Goal: Task Accomplishment & Management: Use online tool/utility

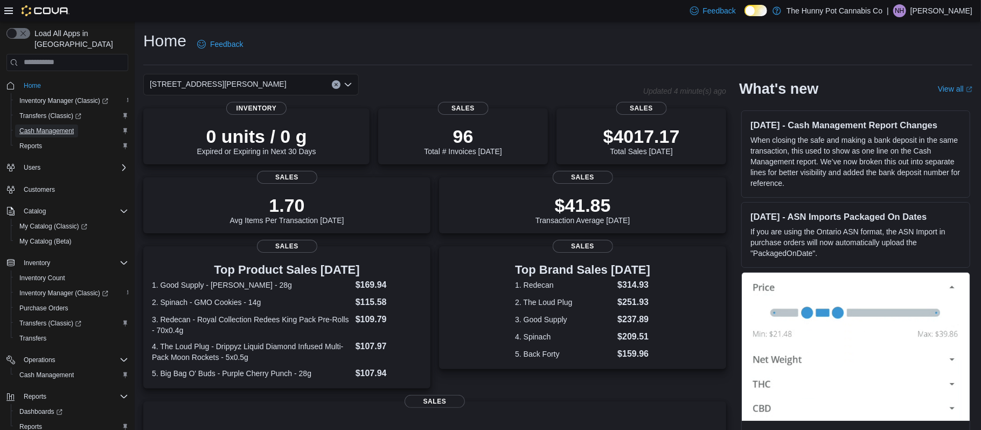
click at [33, 127] on span "Cash Management" at bounding box center [46, 131] width 54 height 9
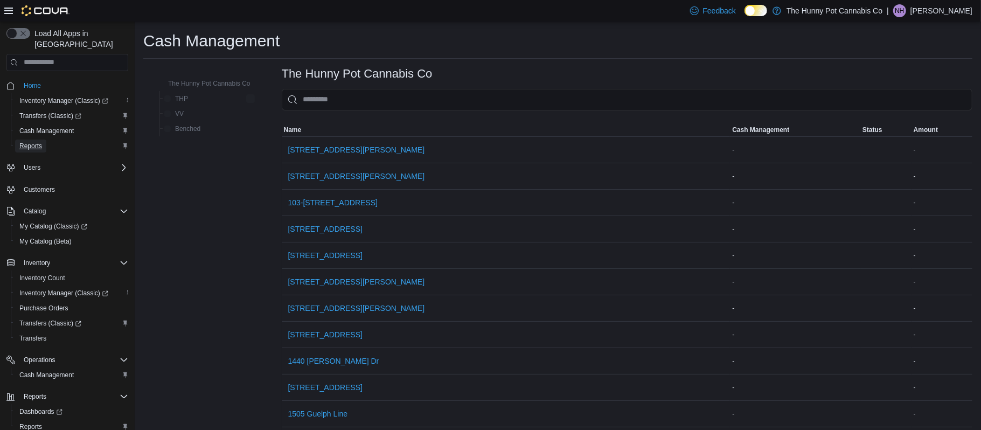
click at [33, 142] on span "Reports" at bounding box center [30, 146] width 23 height 9
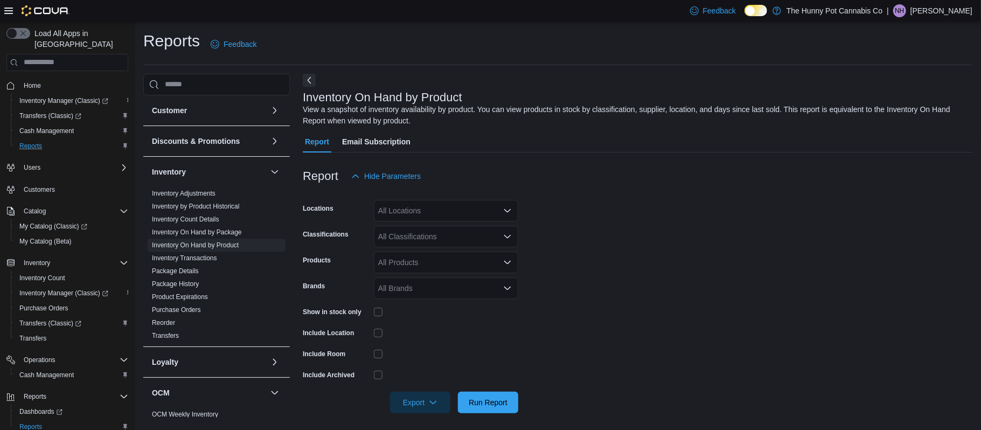
scroll to position [4, 0]
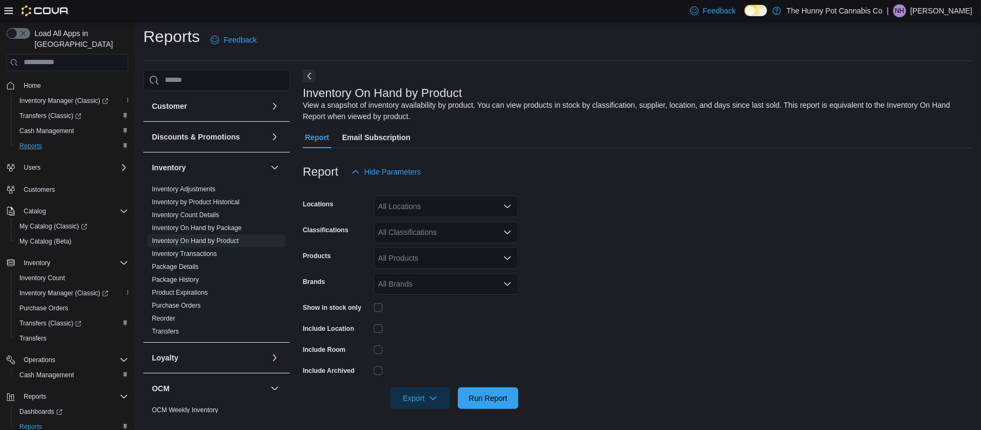
click at [435, 204] on div "All Locations" at bounding box center [446, 206] width 144 height 22
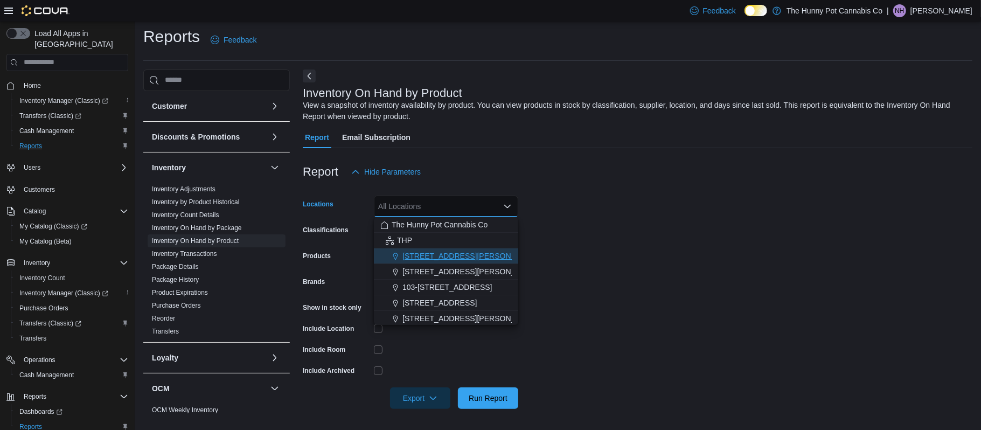
click at [436, 252] on span "[STREET_ADDRESS][PERSON_NAME]" at bounding box center [470, 255] width 137 height 11
click at [652, 295] on form "Locations [STREET_ADDRESS][PERSON_NAME] Combo box. Selected. [STREET_ADDRESS][P…" at bounding box center [637, 296] width 669 height 226
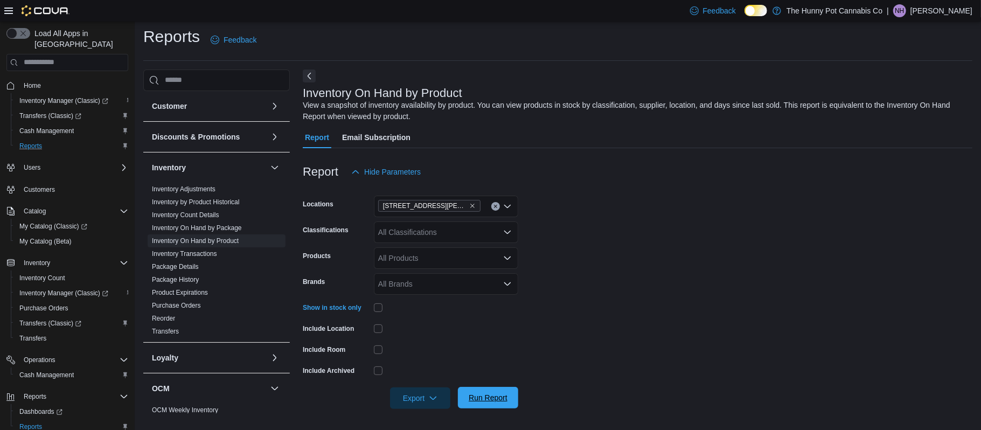
click at [463, 397] on button "Run Report" at bounding box center [488, 398] width 60 height 22
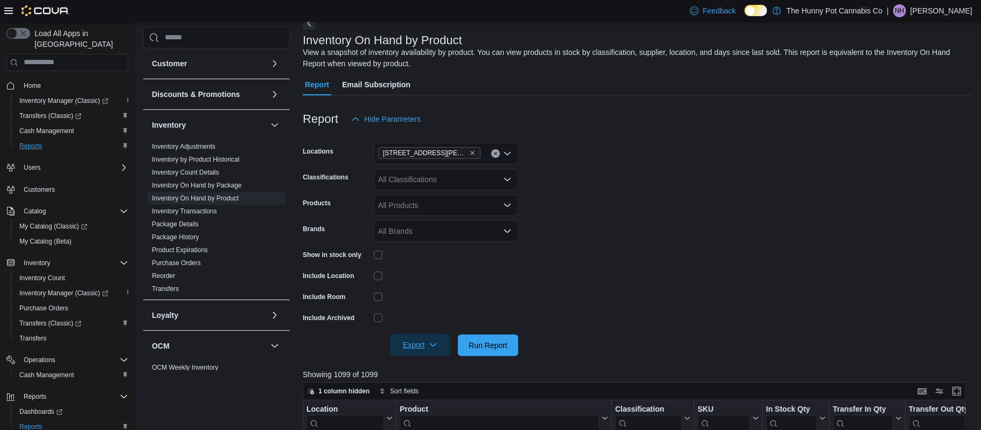
click at [422, 345] on span "Export" at bounding box center [419, 345] width 47 height 22
click at [447, 284] on button "Export to Excel" at bounding box center [420, 276] width 61 height 22
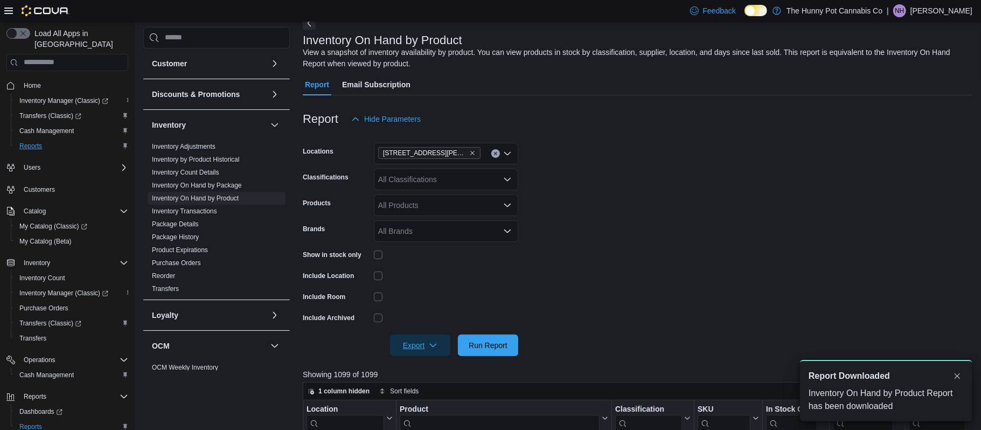
scroll to position [0, 0]
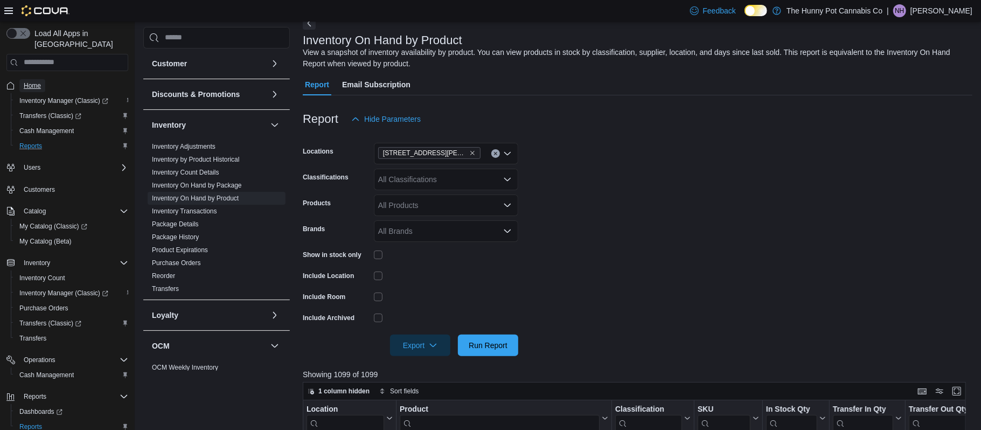
click at [27, 81] on span "Home" at bounding box center [32, 85] width 17 height 9
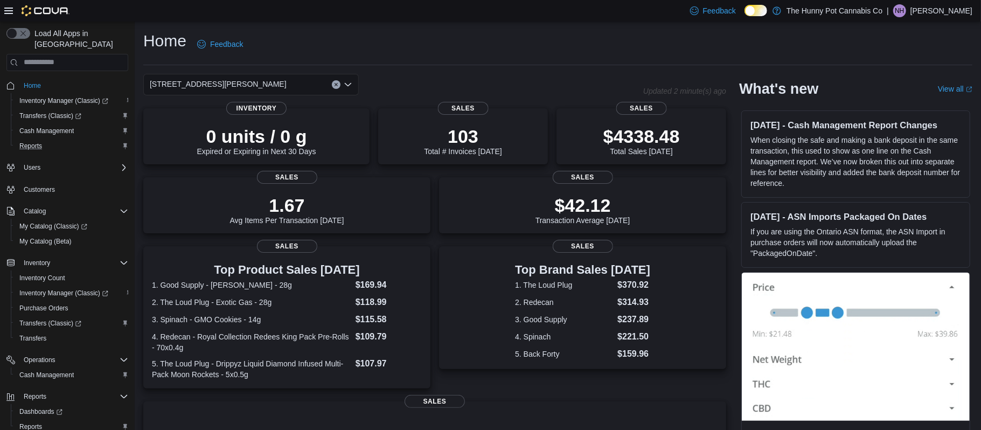
click at [78, 139] on div "Reports" at bounding box center [71, 145] width 113 height 13
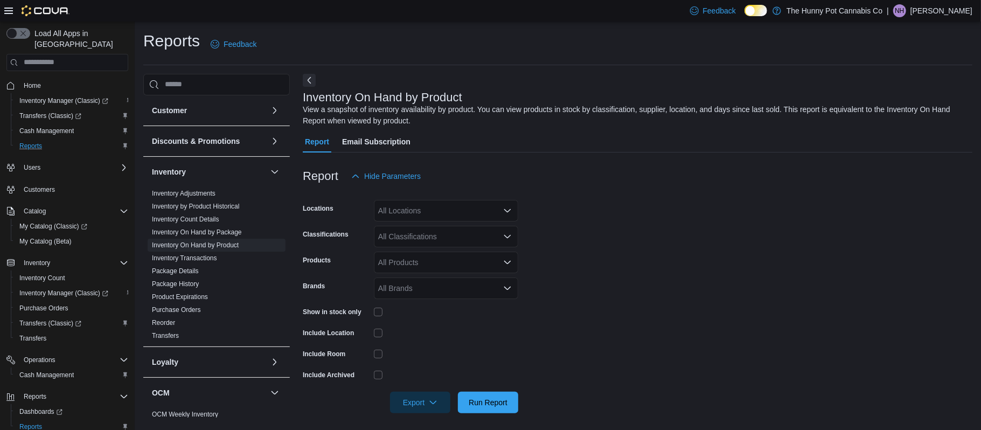
scroll to position [4, 0]
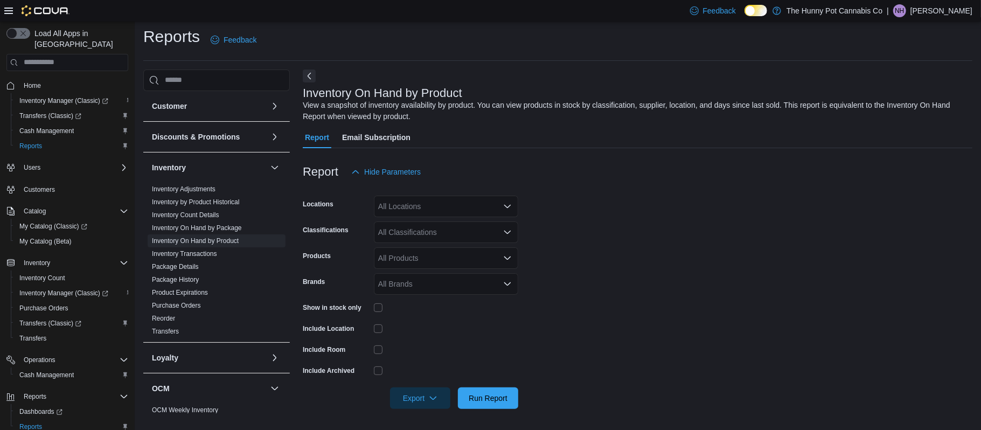
click at [410, 209] on div "All Locations" at bounding box center [446, 206] width 144 height 22
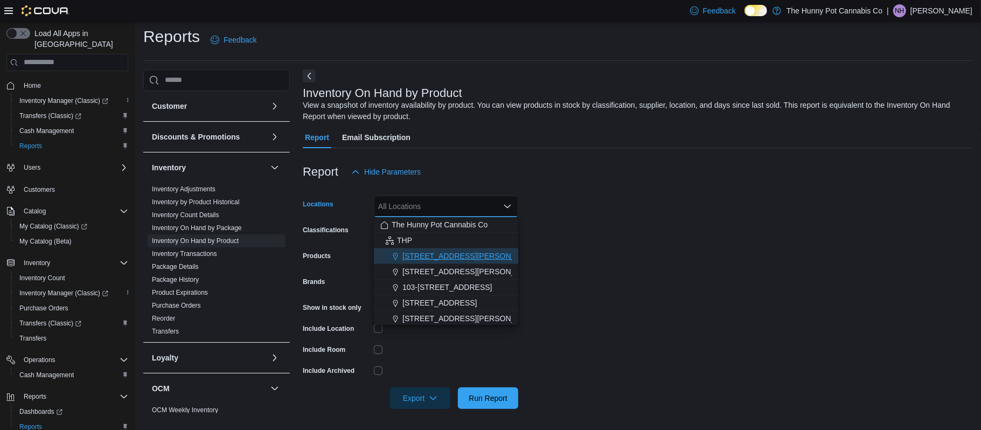
click at [414, 254] on span "[STREET_ADDRESS][PERSON_NAME]" at bounding box center [470, 255] width 137 height 11
click at [601, 235] on form "Locations [STREET_ADDRESS][PERSON_NAME] Combo box. Selected. [STREET_ADDRESS][P…" at bounding box center [637, 296] width 669 height 226
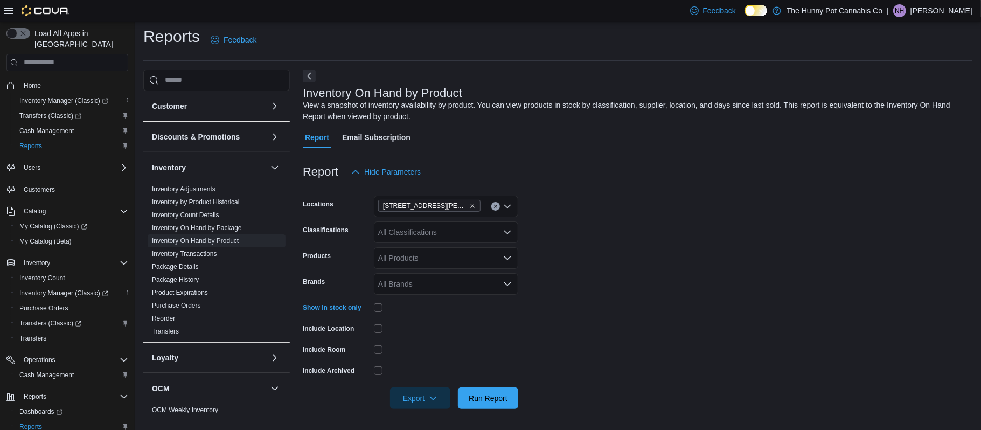
click at [423, 236] on div "All Classifications" at bounding box center [446, 232] width 144 height 22
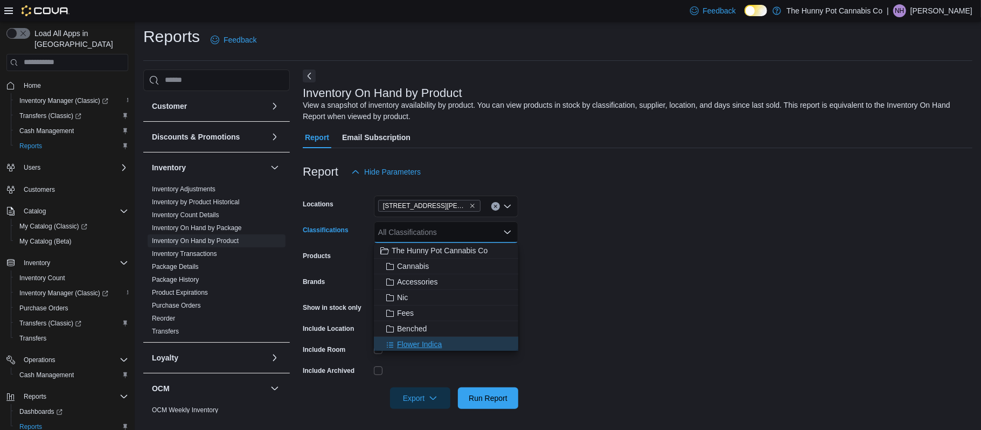
click at [422, 341] on span "Flower Indica" at bounding box center [419, 344] width 45 height 11
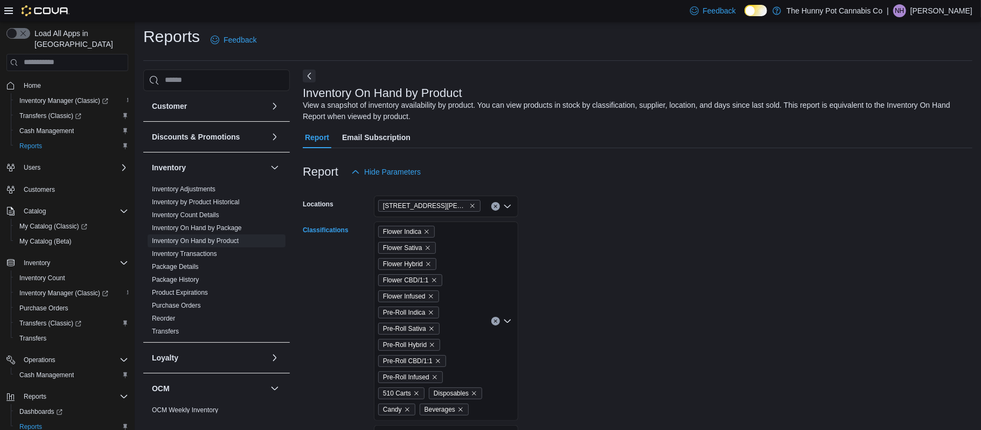
scroll to position [182, 0]
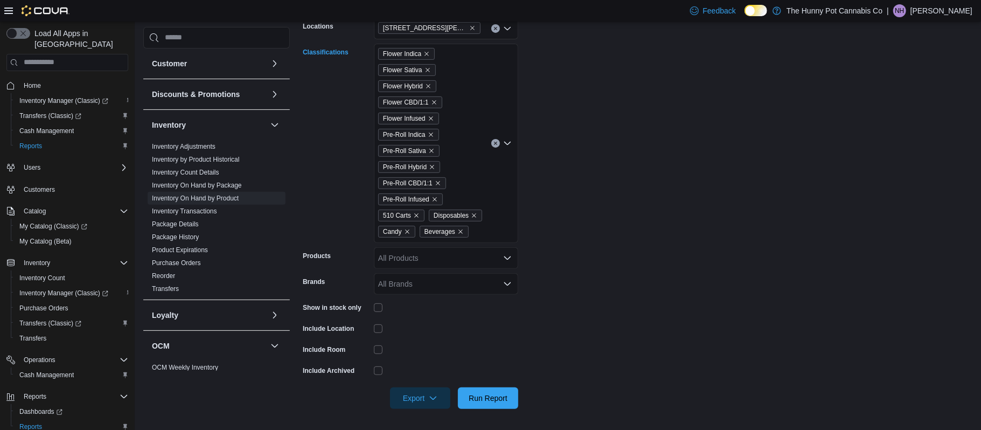
click at [507, 230] on div "Flower Indica Flower Sativa Flower Hybrid Flower CBD/1:1 Flower Infused Pre-Rol…" at bounding box center [446, 143] width 144 height 199
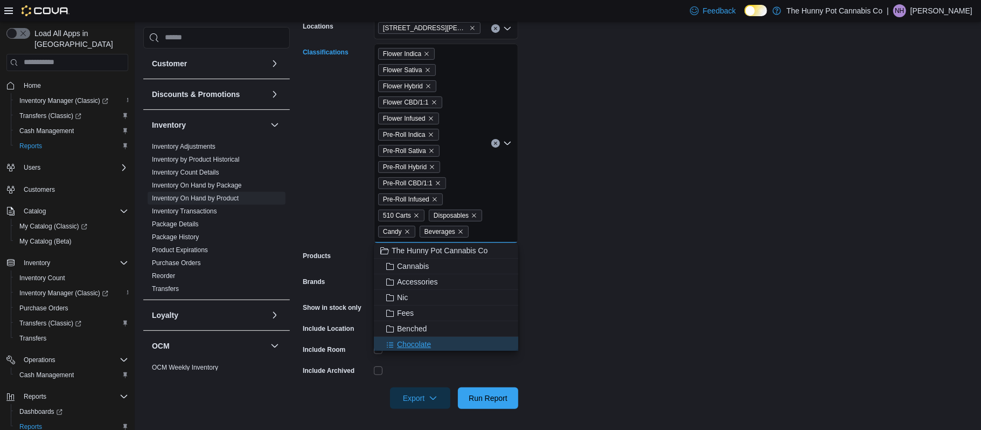
click at [471, 347] on div "Chocolate" at bounding box center [445, 344] width 131 height 11
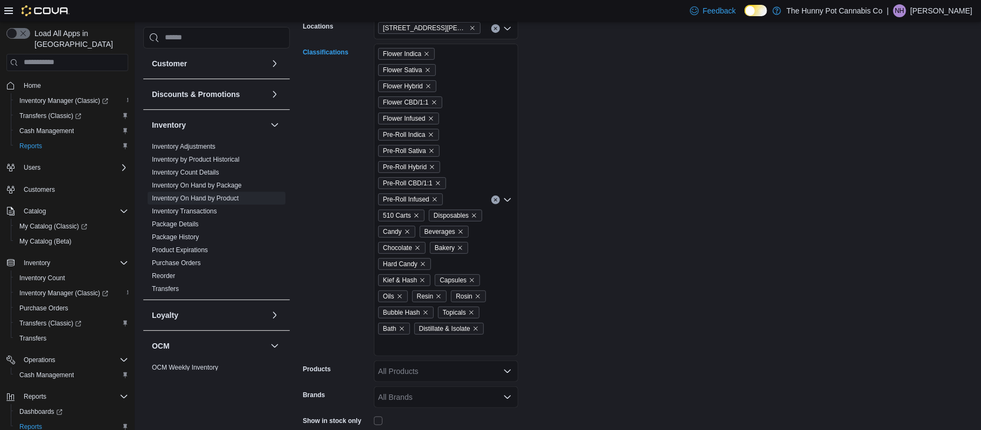
scroll to position [295, 0]
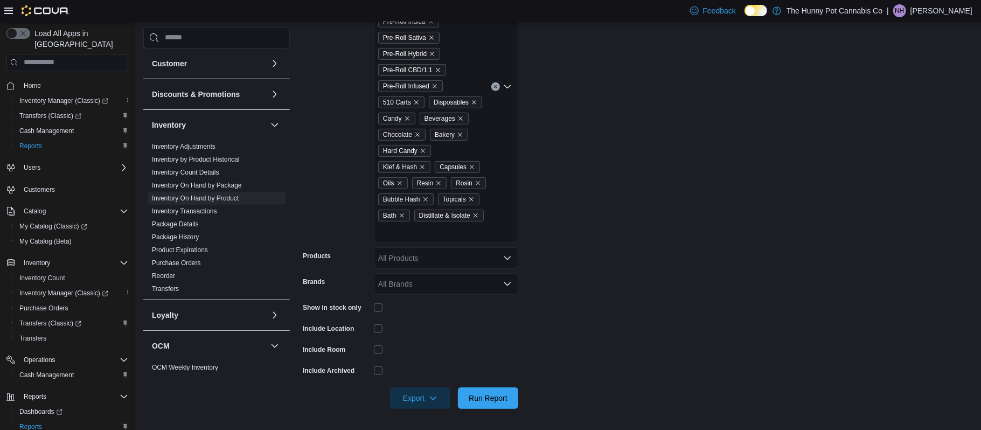
click at [485, 240] on div "Flower Indica Flower Sativa Flower Hybrid Flower CBD/1:1 Flower Infused Pre-Rol…" at bounding box center [446, 87] width 144 height 312
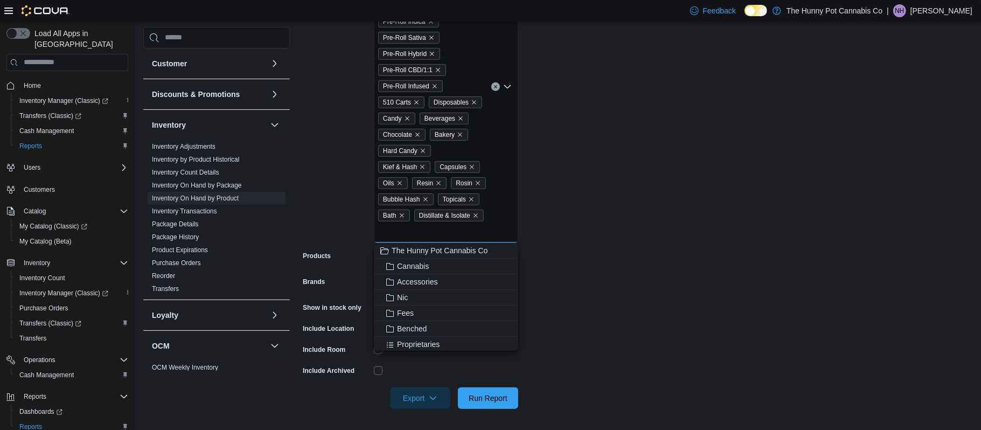
click at [603, 317] on form "Locations 100 [PERSON_NAME] Pkwy Classifications Flower Indica Flower Sativa Fl…" at bounding box center [637, 150] width 669 height 517
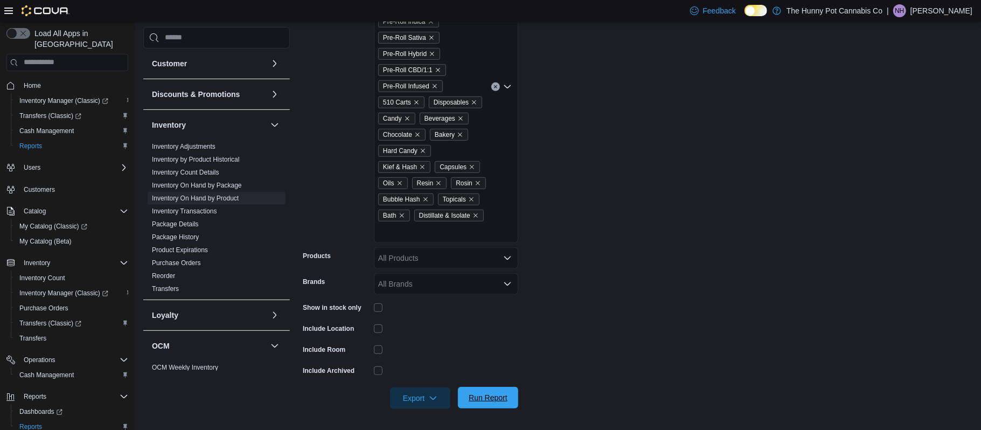
click at [497, 405] on span "Run Report" at bounding box center [487, 398] width 47 height 22
click at [427, 393] on span "Export" at bounding box center [419, 398] width 47 height 22
click at [432, 322] on button "Export to Excel" at bounding box center [420, 329] width 61 height 22
click at [432, 406] on span "Export" at bounding box center [419, 398] width 47 height 22
click at [430, 332] on span "Export to Excel" at bounding box center [420, 329] width 48 height 9
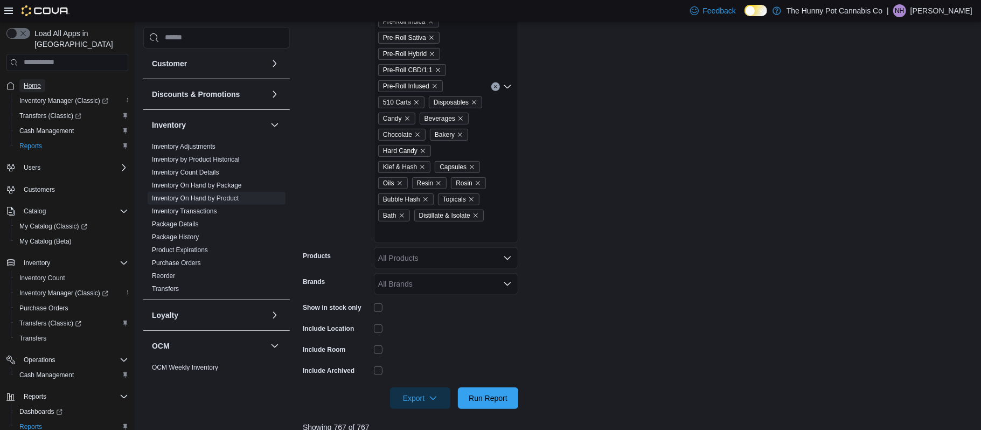
click at [44, 79] on link "Home" at bounding box center [32, 85] width 26 height 13
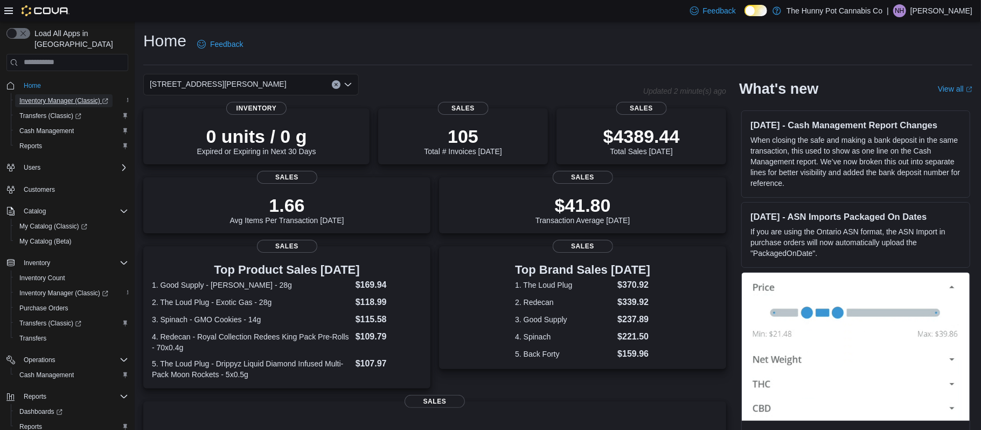
click at [81, 96] on span "Inventory Manager (Classic)" at bounding box center [63, 100] width 89 height 9
